Goal: Information Seeking & Learning: Find specific fact

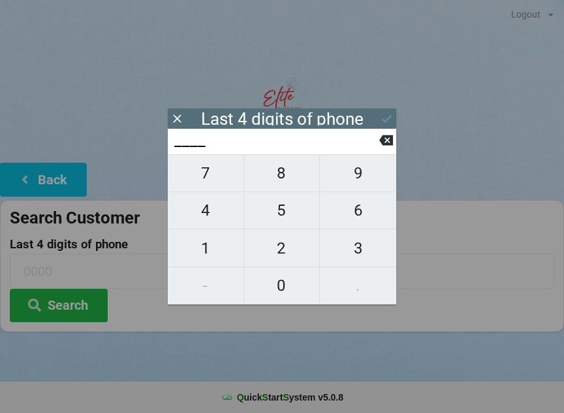
click at [221, 214] on span "4" at bounding box center [206, 210] width 76 height 27
type input "4___"
click at [218, 216] on span "4" at bounding box center [206, 210] width 76 height 27
type input "44__"
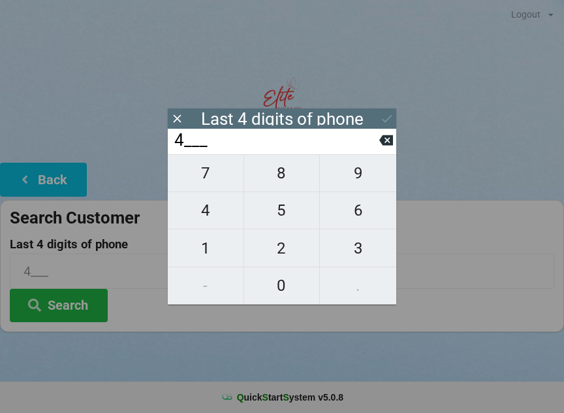
type input "44__"
click at [215, 249] on span "1" at bounding box center [206, 248] width 76 height 27
type input "441_"
click at [285, 247] on span "2" at bounding box center [282, 248] width 76 height 27
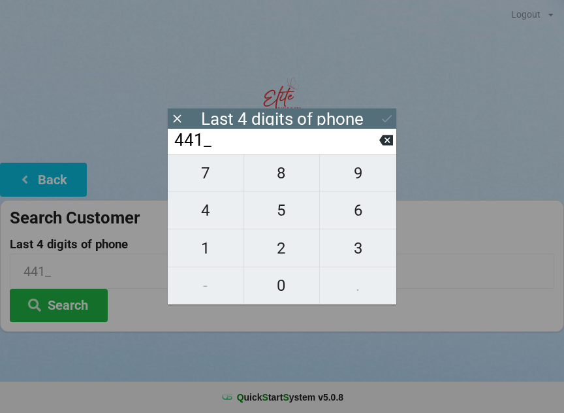
type input "4412"
click at [80, 312] on button "Search" at bounding box center [59, 305] width 98 height 33
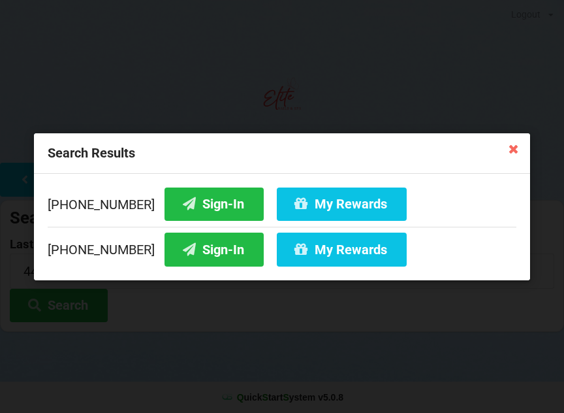
click at [196, 207] on button "Sign-In" at bounding box center [214, 203] width 99 height 33
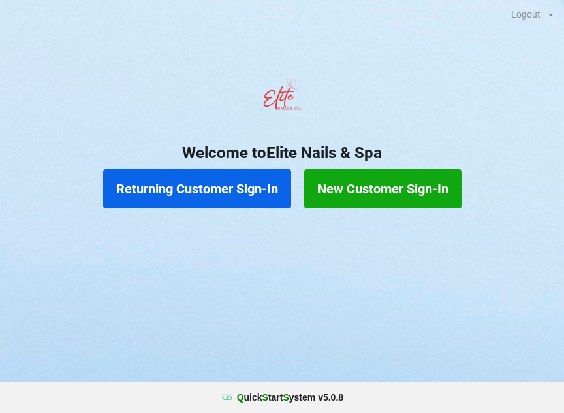
click at [248, 194] on button "Returning Customer Sign-In" at bounding box center [197, 188] width 188 height 39
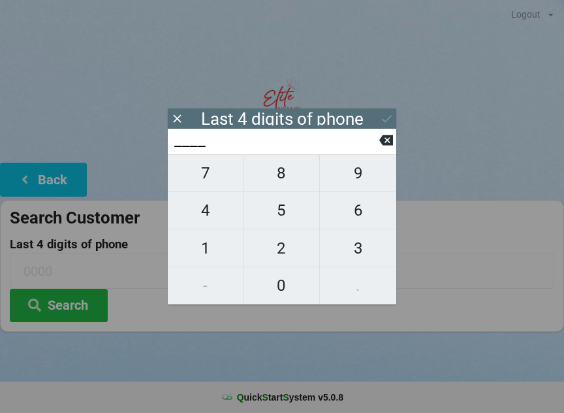
click at [383, 144] on icon at bounding box center [387, 140] width 14 height 10
click at [381, 142] on icon at bounding box center [387, 140] width 14 height 14
click at [177, 116] on icon at bounding box center [178, 119] width 14 height 14
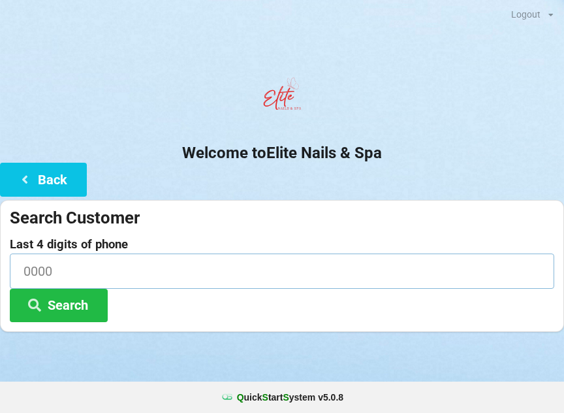
click at [46, 264] on input at bounding box center [282, 270] width 545 height 35
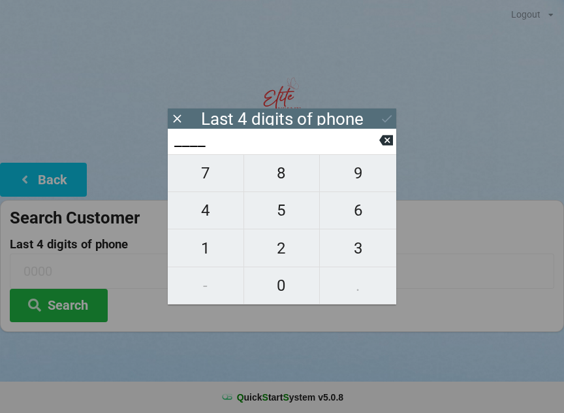
click at [208, 209] on span "4" at bounding box center [206, 210] width 76 height 27
type input "4___"
click at [282, 285] on span "0" at bounding box center [282, 285] width 76 height 27
type input "40__"
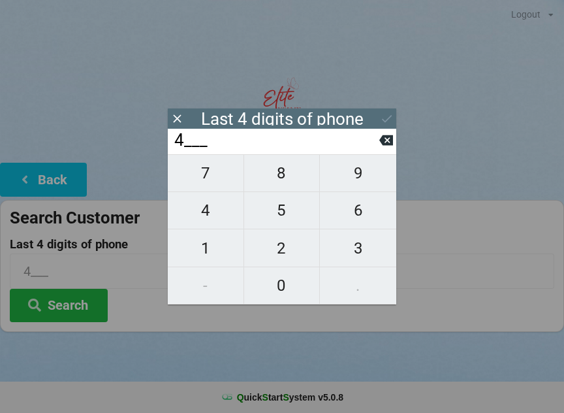
type input "40__"
click at [202, 174] on span "7" at bounding box center [206, 172] width 76 height 27
type input "407_"
click at [279, 247] on span "2" at bounding box center [282, 248] width 76 height 27
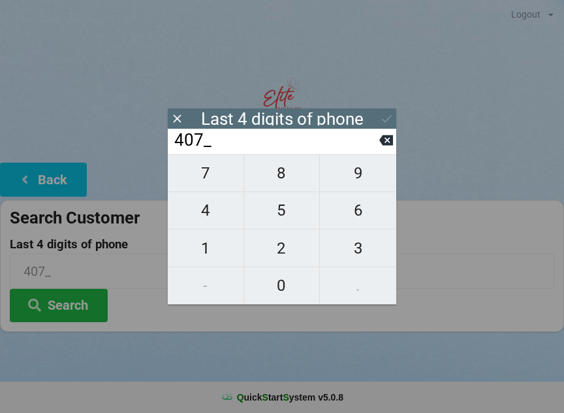
type input "4072"
click at [205, 210] on div "7 8 9 4 5 6 1 2 3 - 0 ." at bounding box center [282, 229] width 229 height 150
click at [281, 247] on div "7 8 9 4 5 6 1 2 3 - 0 ." at bounding box center [282, 229] width 229 height 150
click at [386, 140] on icon at bounding box center [387, 140] width 14 height 10
click at [389, 140] on icon at bounding box center [387, 140] width 14 height 10
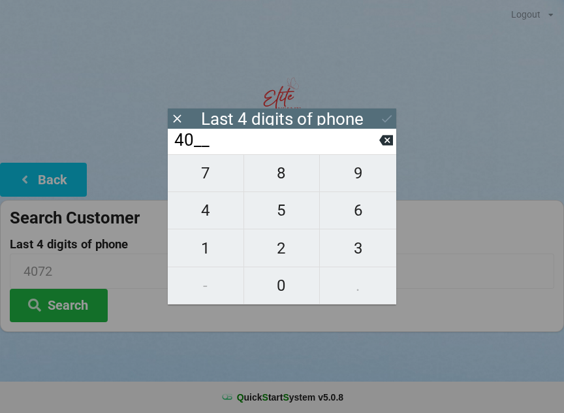
click at [386, 144] on icon at bounding box center [387, 140] width 14 height 14
click at [382, 142] on icon at bounding box center [387, 140] width 14 height 10
type input "____"
click at [204, 174] on span "7" at bounding box center [206, 172] width 76 height 27
type input "7___"
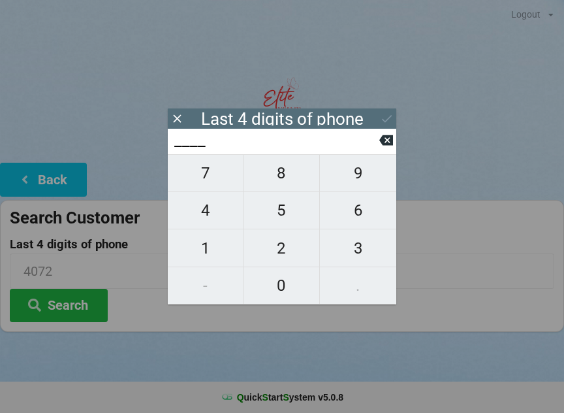
type input "7___"
click at [206, 213] on span "4" at bounding box center [206, 210] width 76 height 27
type input "74__"
click at [284, 179] on span "8" at bounding box center [282, 172] width 76 height 27
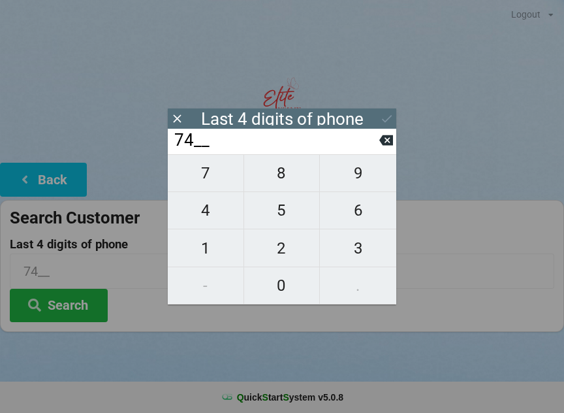
type input "748_"
click at [210, 216] on span "4" at bounding box center [206, 210] width 76 height 27
type input "7484"
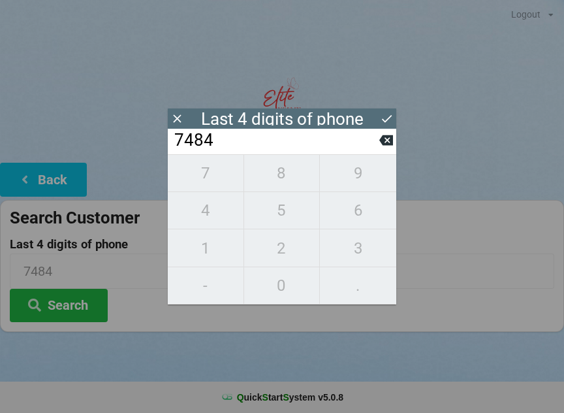
click at [65, 303] on button "Search" at bounding box center [59, 305] width 98 height 33
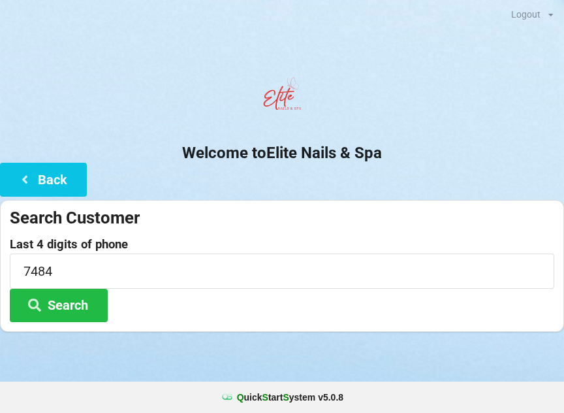
click at [67, 299] on button "Search" at bounding box center [59, 305] width 98 height 33
